Goal: Use online tool/utility

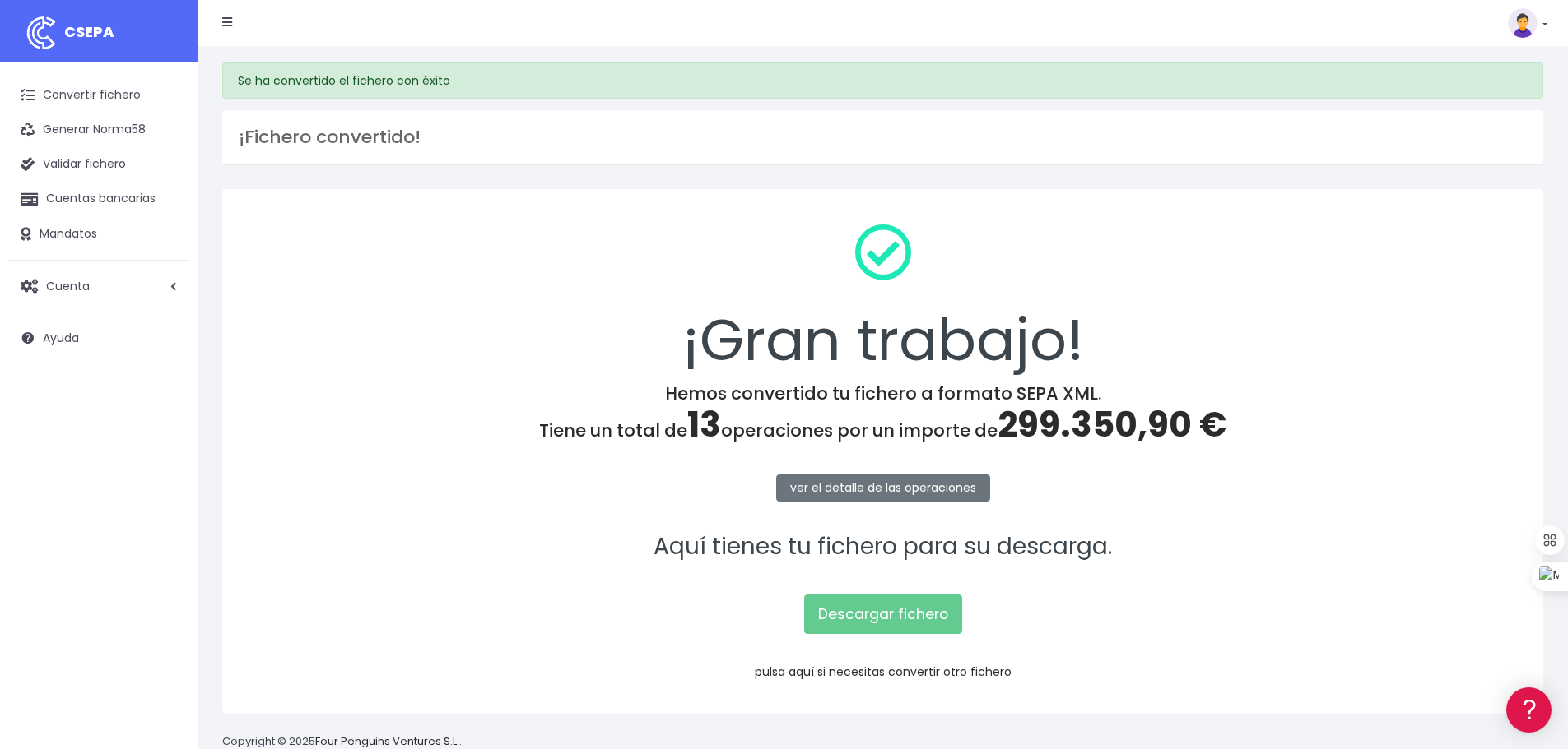
click at [852, 671] on link "pulsa aquí si necesitas convertir otro fichero" at bounding box center [883, 672] width 257 height 16
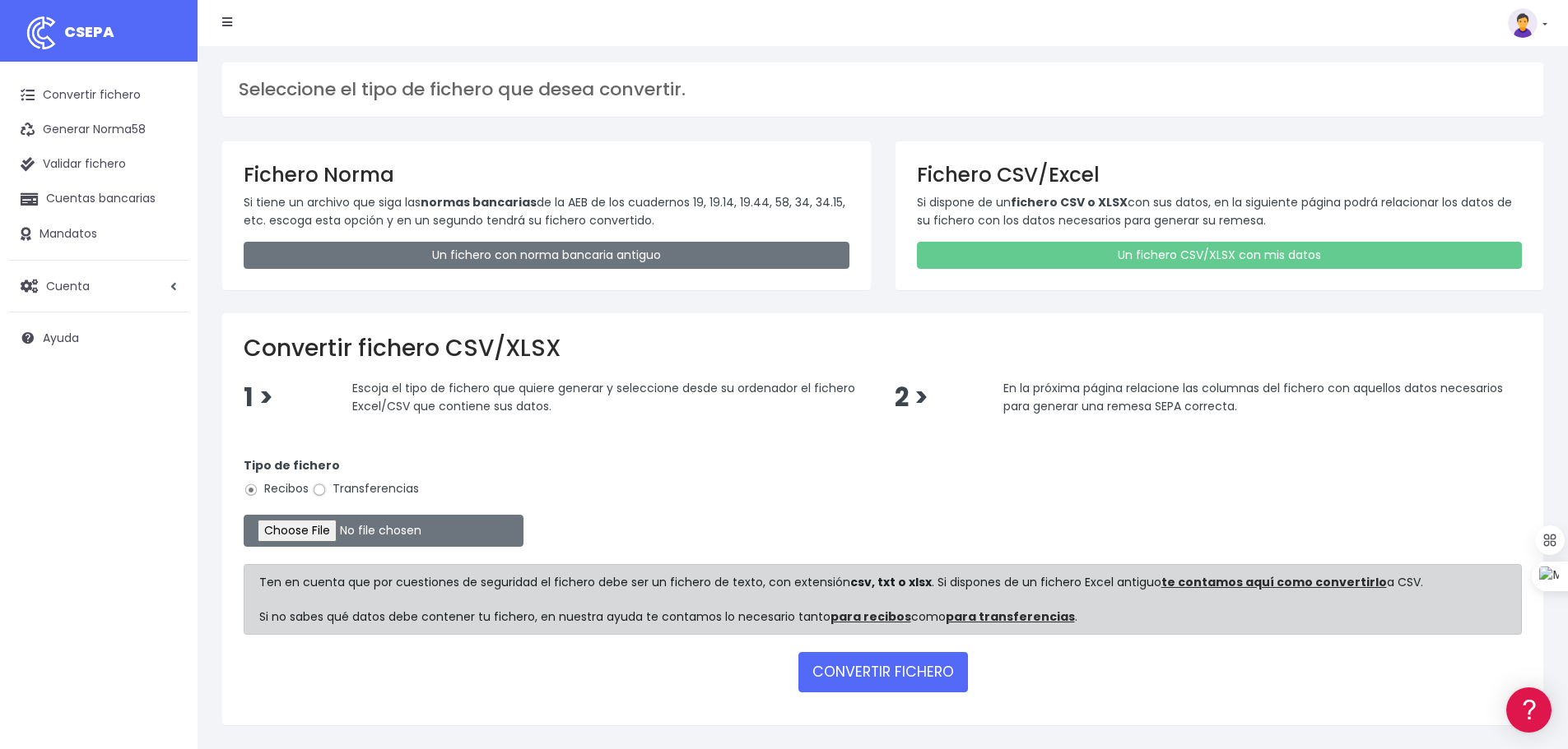
click at [322, 491] on input "Transferencias" at bounding box center [318, 490] width 14 height 14
radio input "true"
click at [324, 534] on input "file" at bounding box center [384, 530] width 280 height 32
type input "C:\fakepath\transferencias-2025-09-30 Saldos Transitorios.csv"
click at [875, 677] on button "CONVERTIR FICHERO" at bounding box center [883, 672] width 170 height 40
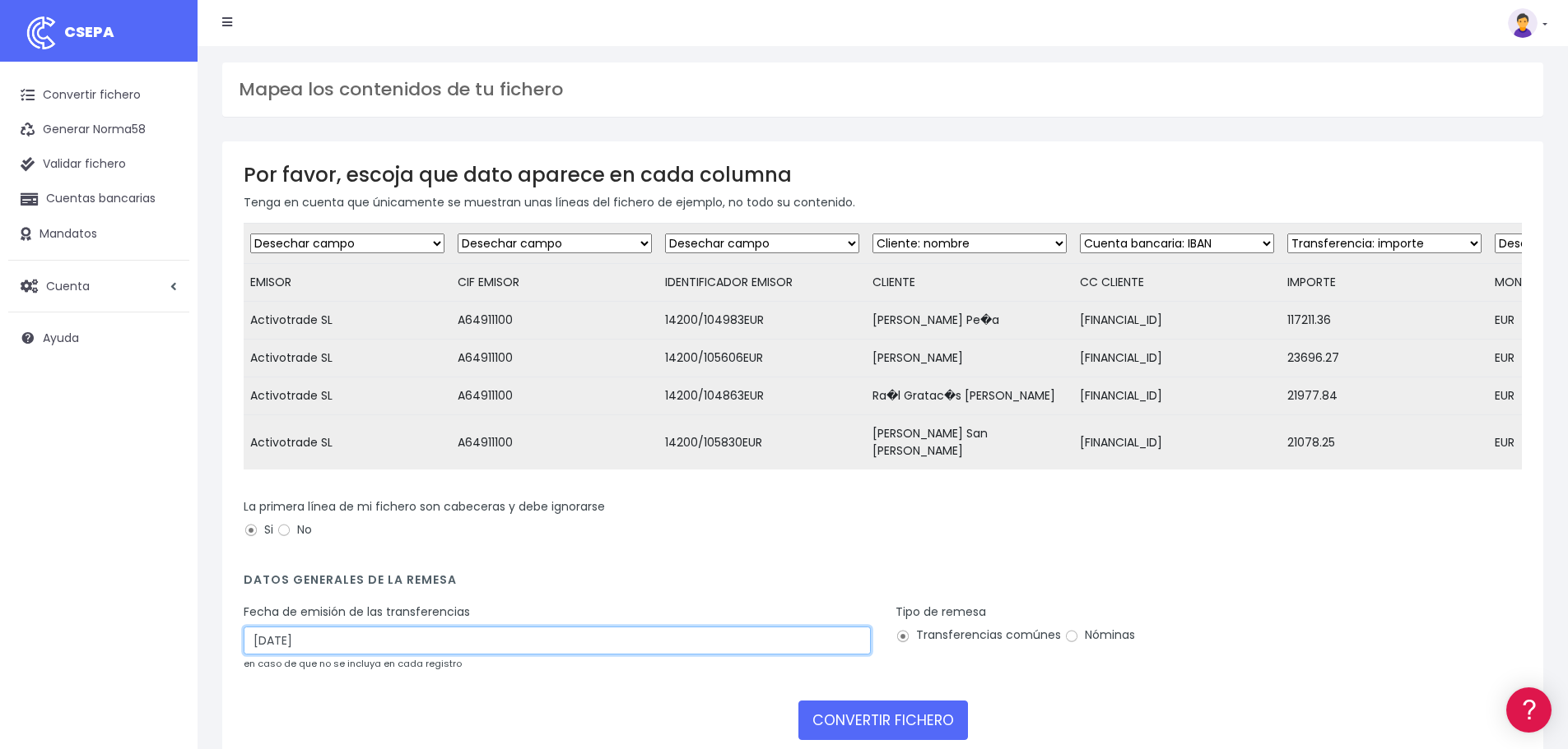
click at [269, 655] on input "[DATE]" at bounding box center [557, 640] width 627 height 28
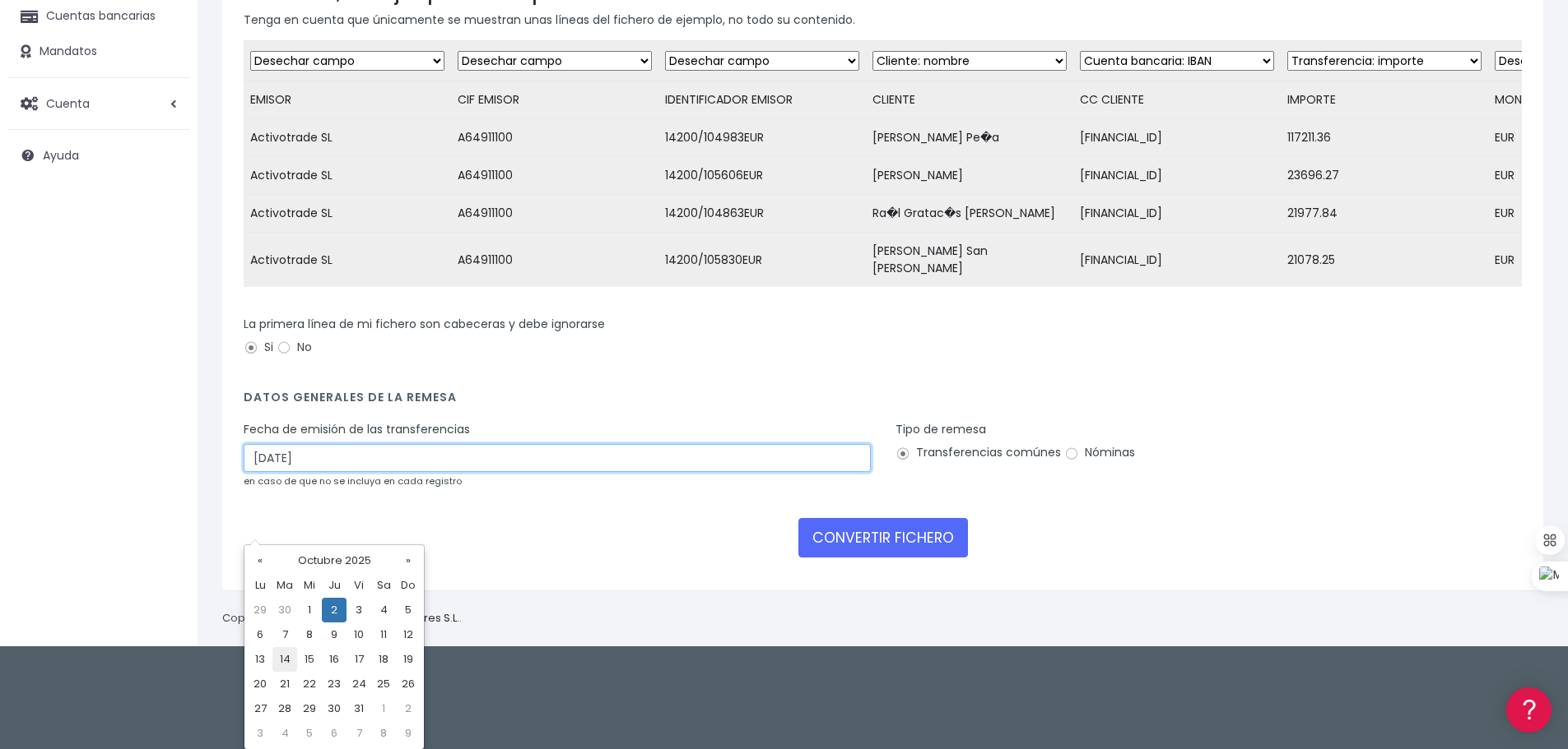
scroll to position [183, 0]
click at [285, 614] on td "30" at bounding box center [284, 610] width 25 height 25
type input "[DATE]"
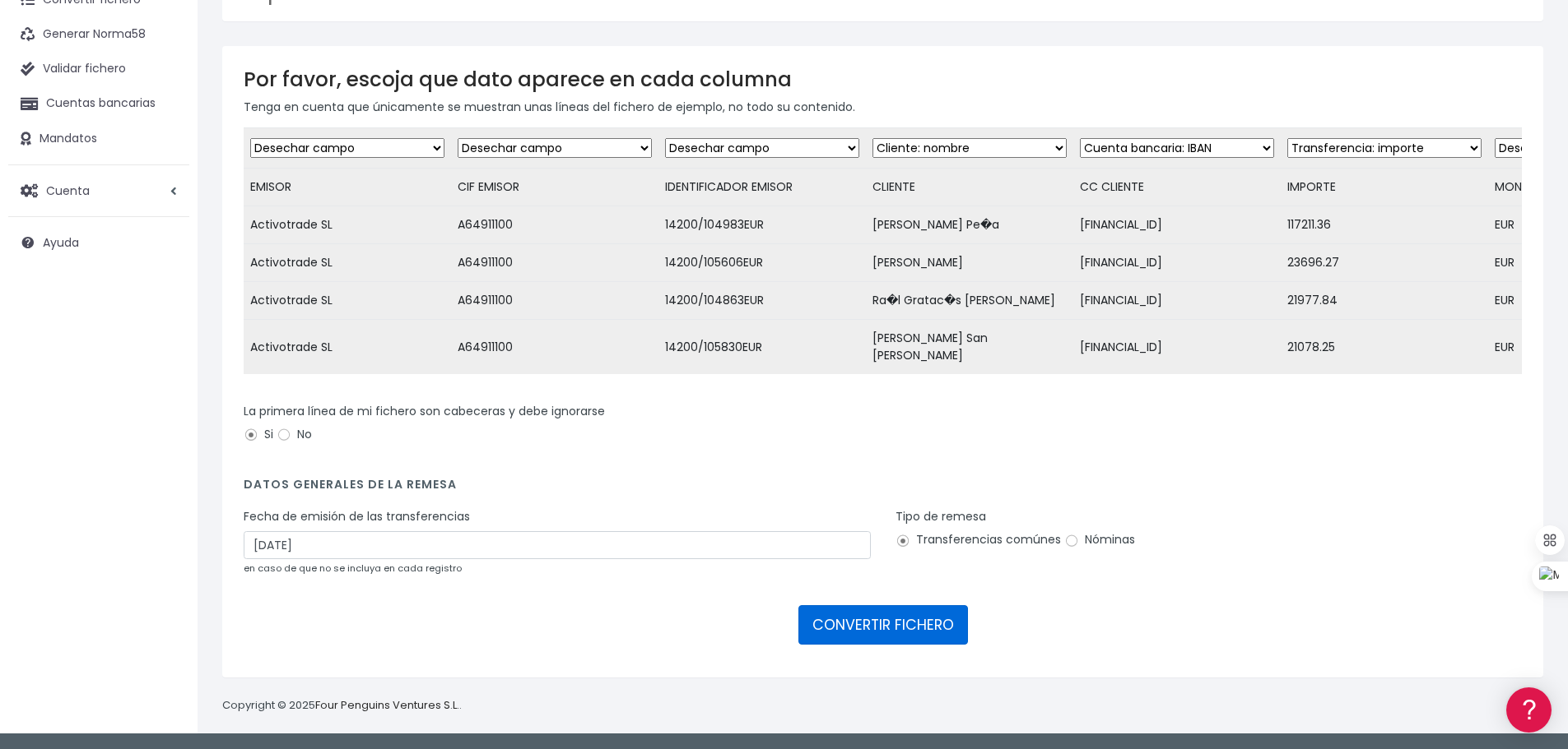
click at [878, 631] on button "CONVERTIR FICHERO" at bounding box center [883, 625] width 170 height 40
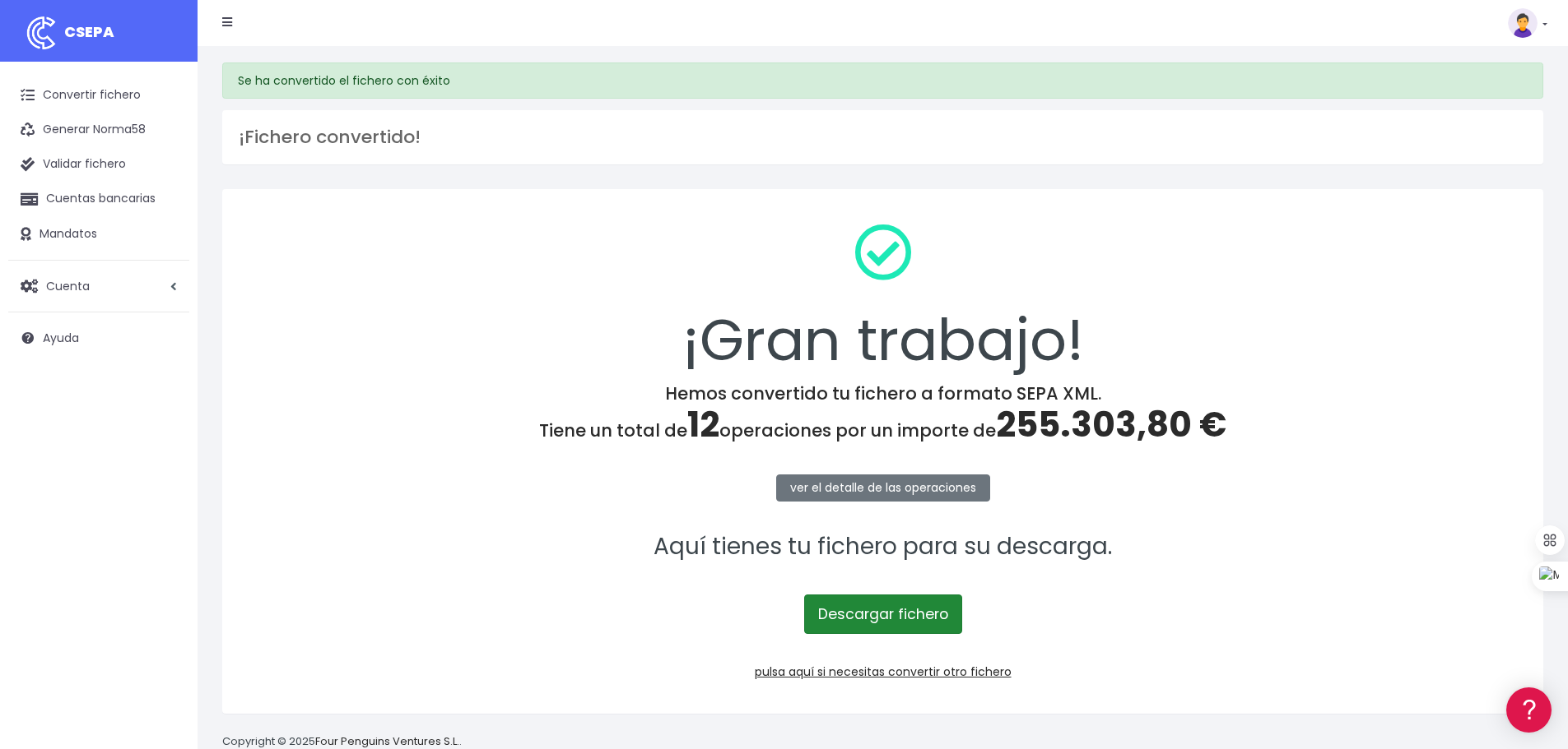
click at [898, 618] on link "Descargar fichero" at bounding box center [883, 614] width 158 height 40
